Goal: Transaction & Acquisition: Subscribe to service/newsletter

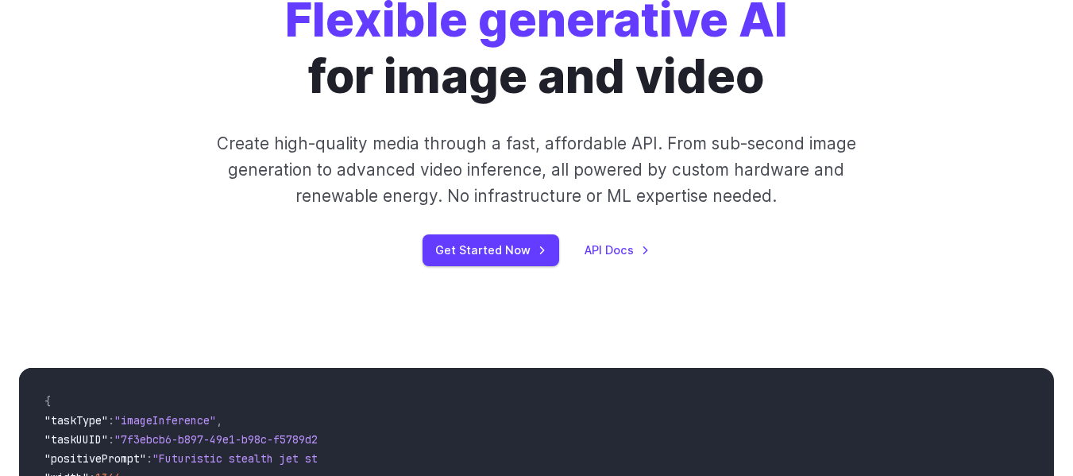
scroll to position [159, 0]
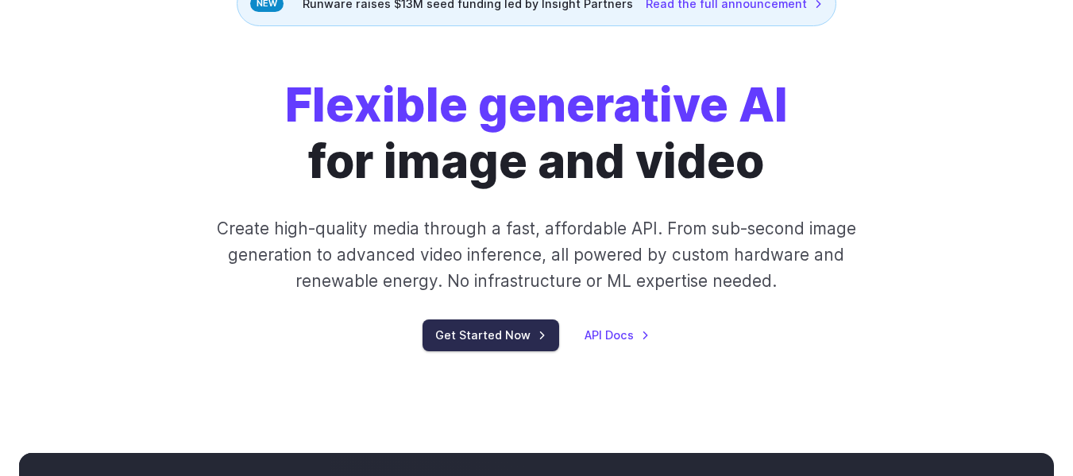
click at [509, 332] on link "Get Started Now" at bounding box center [491, 334] width 137 height 31
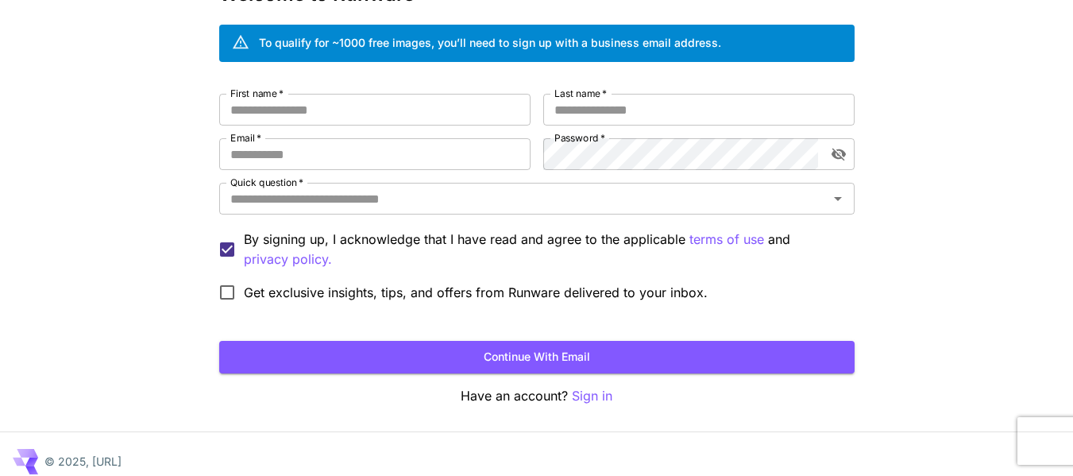
scroll to position [122, 0]
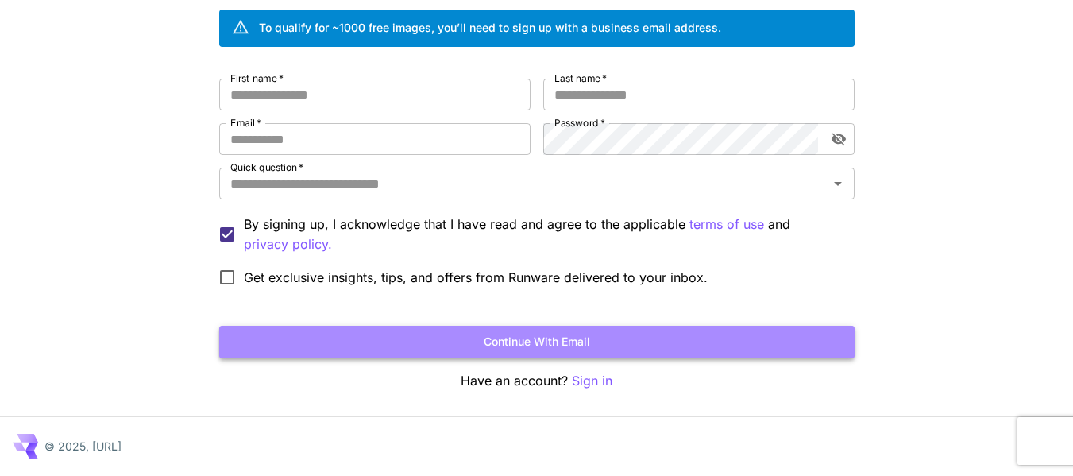
click at [520, 342] on button "Continue with email" at bounding box center [537, 342] width 636 height 33
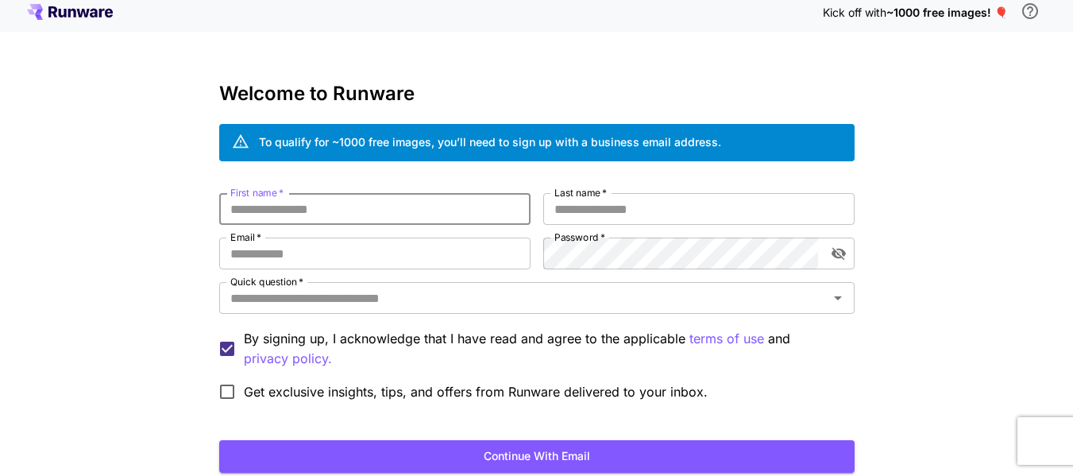
scroll to position [0, 0]
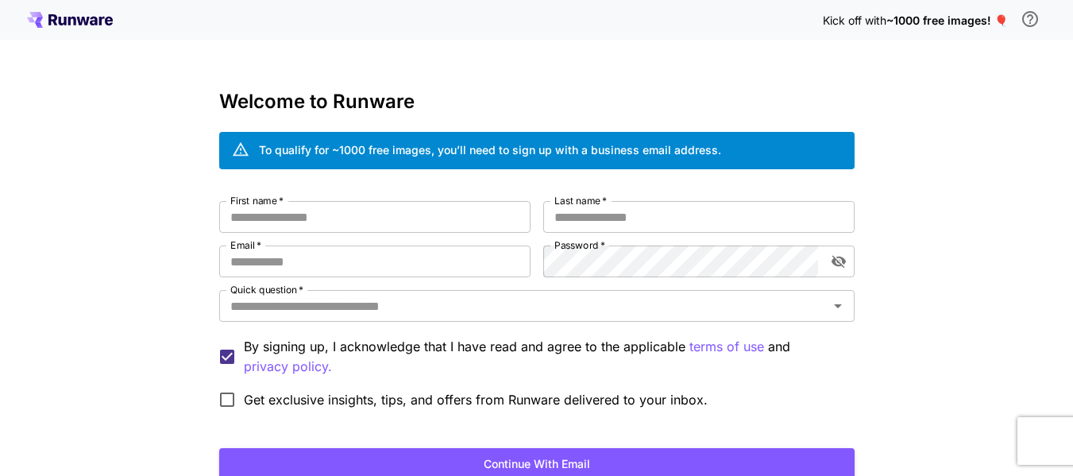
click at [1001, 19] on span "~1000 free images! 🎈" at bounding box center [948, 21] width 122 height 14
